Goal: Find specific page/section: Find specific page/section

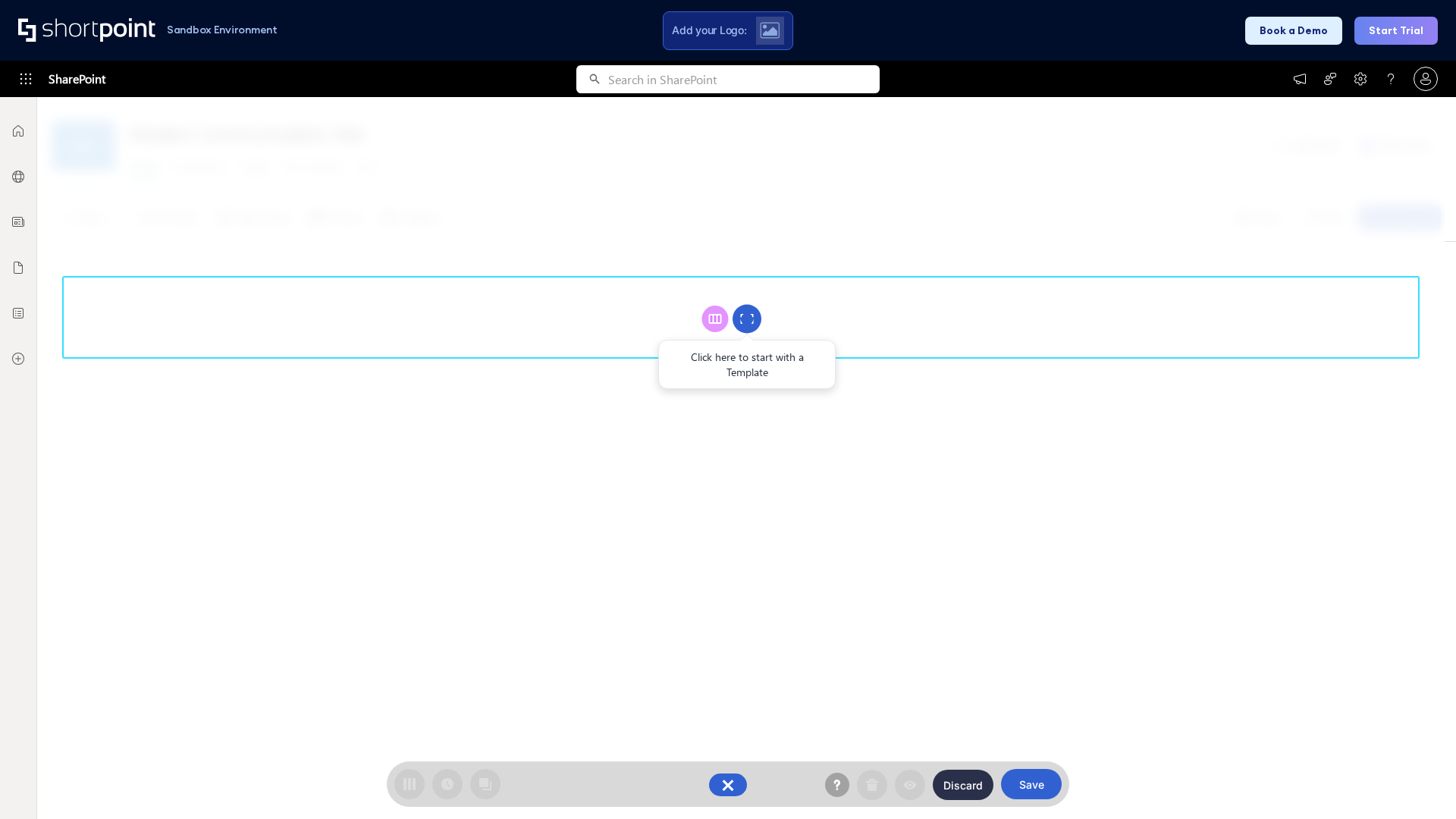
click at [747, 319] on circle at bounding box center [747, 320] width 29 height 29
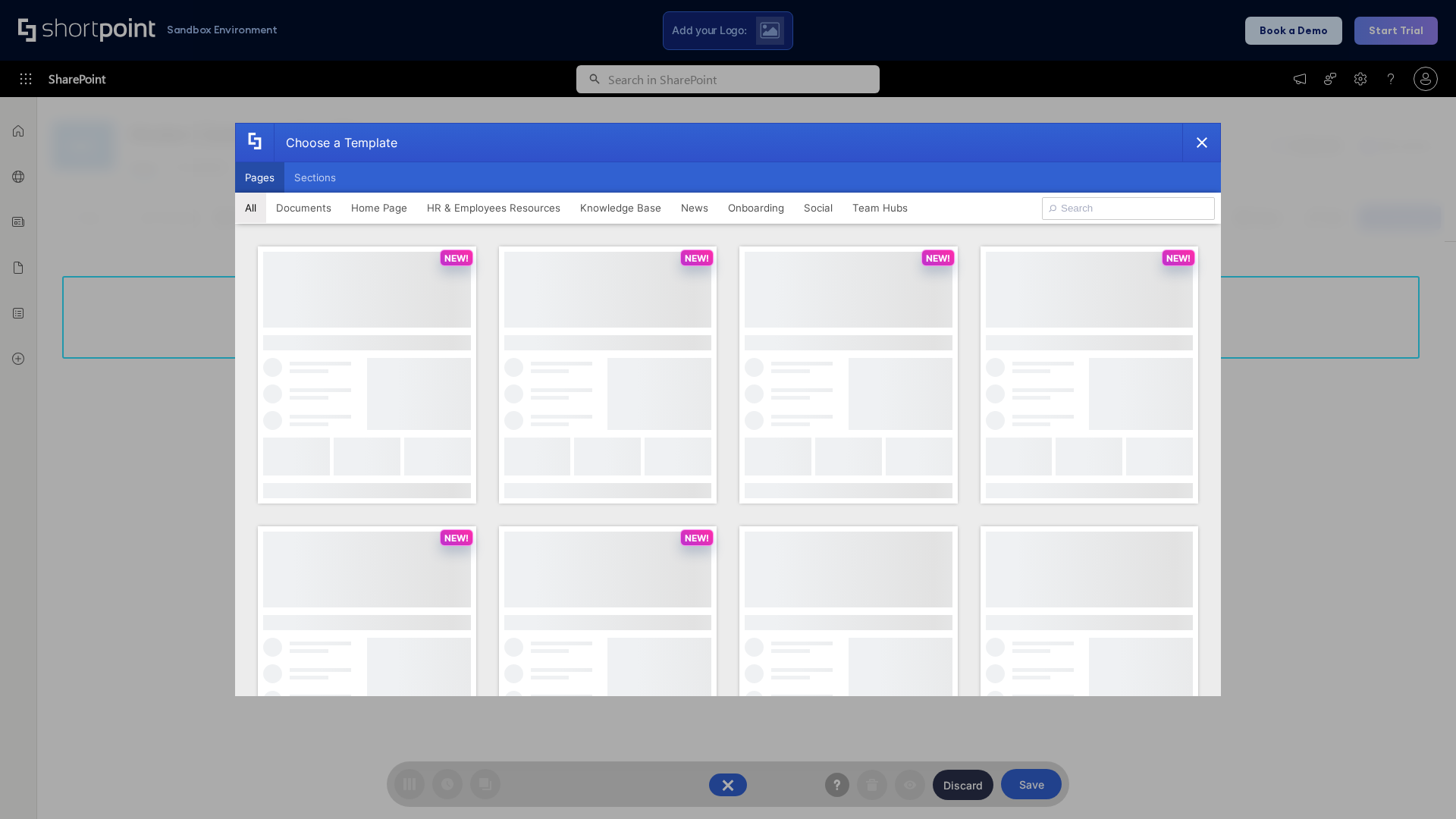
click at [260, 177] on button "Pages" at bounding box center [260, 177] width 50 height 30
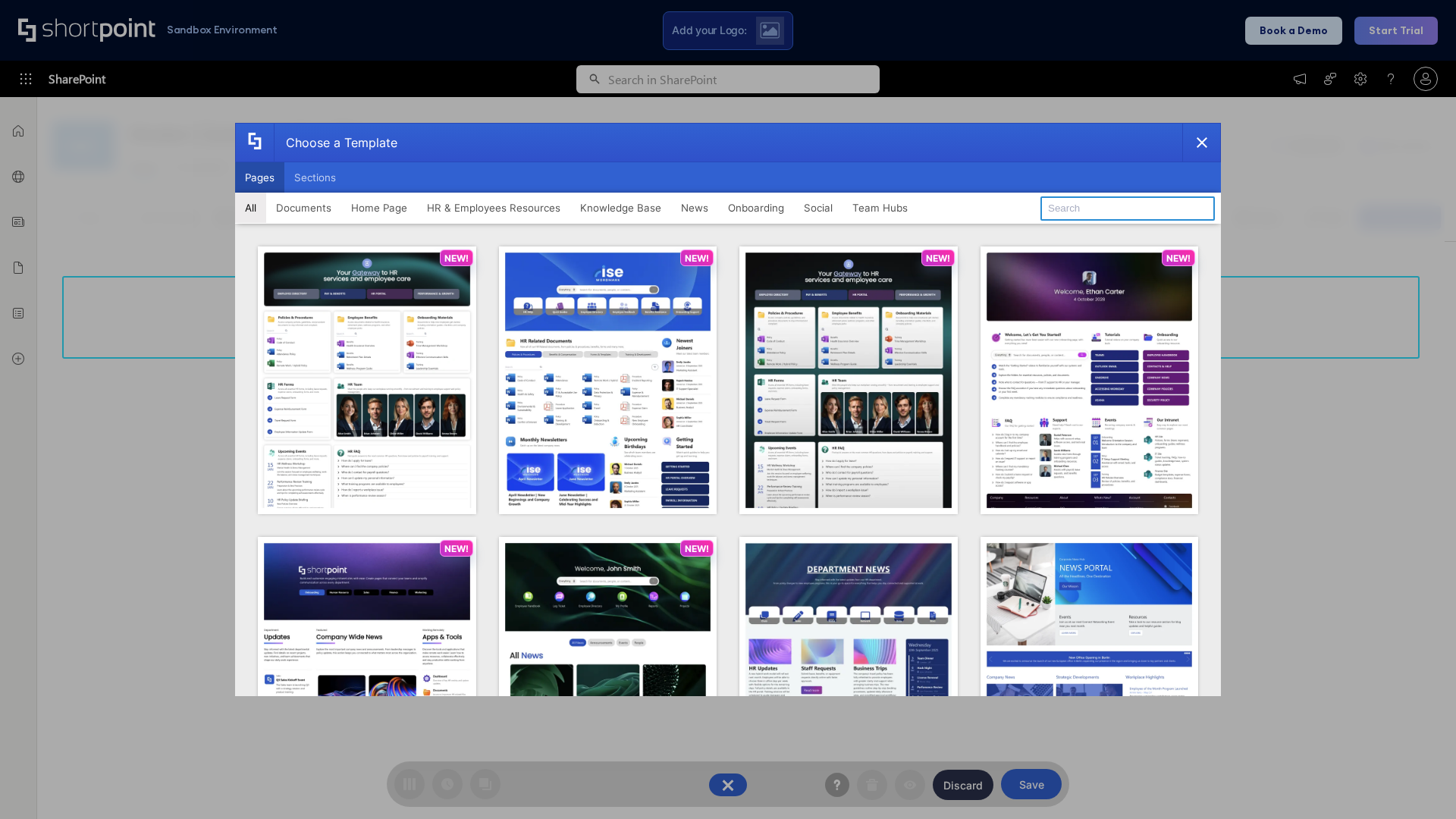
type input "Intranet Layout 1"
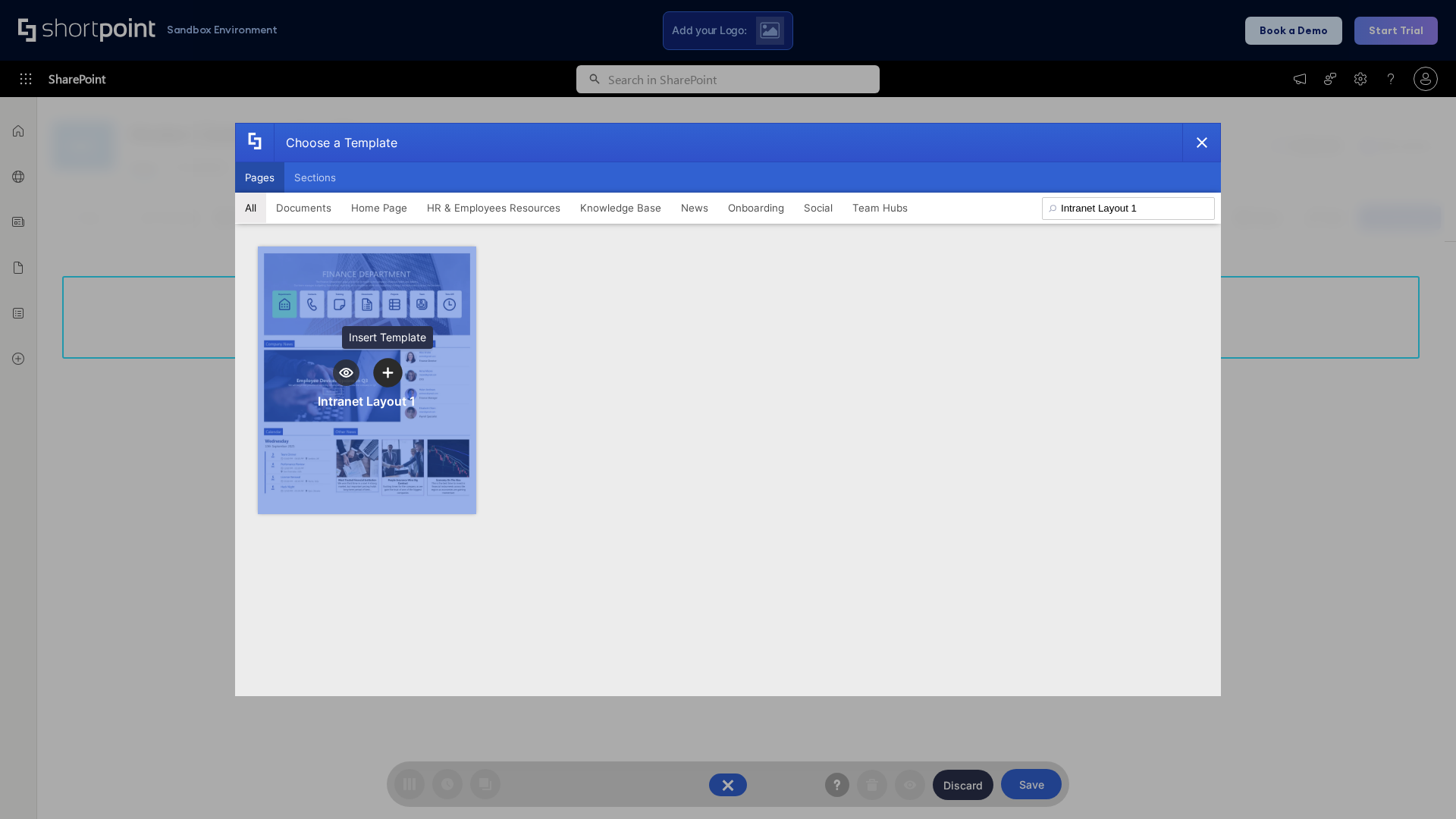
click at [388, 373] on icon "template selector" at bounding box center [387, 373] width 10 height 10
